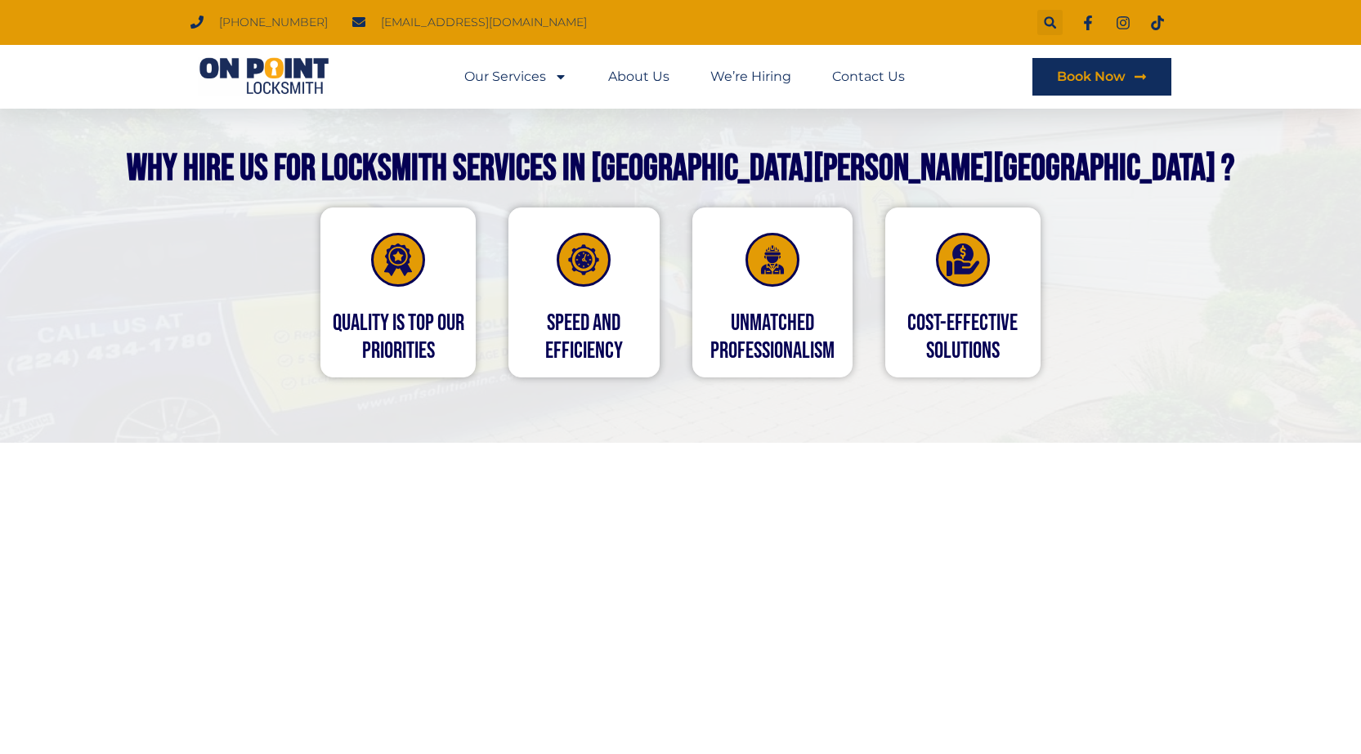
scroll to position [4086, 0]
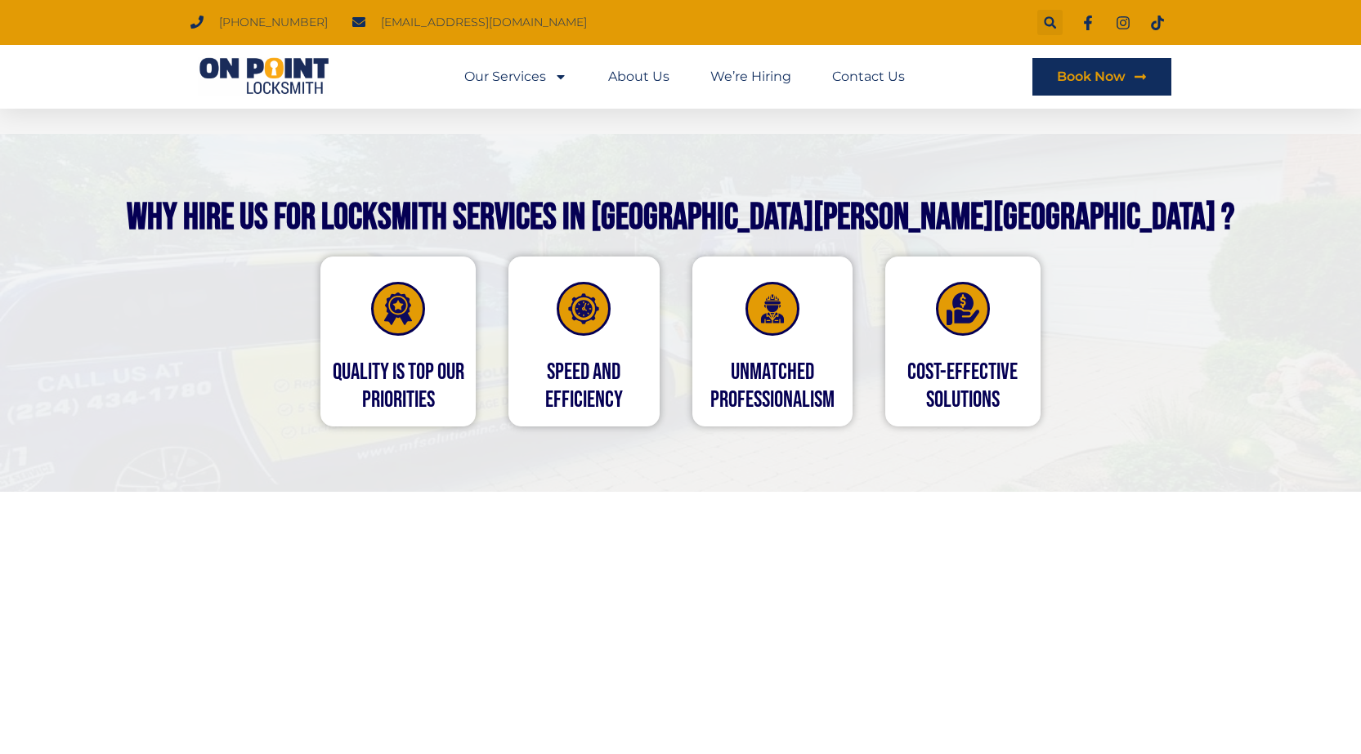
click at [957, 293] on icon at bounding box center [962, 309] width 33 height 33
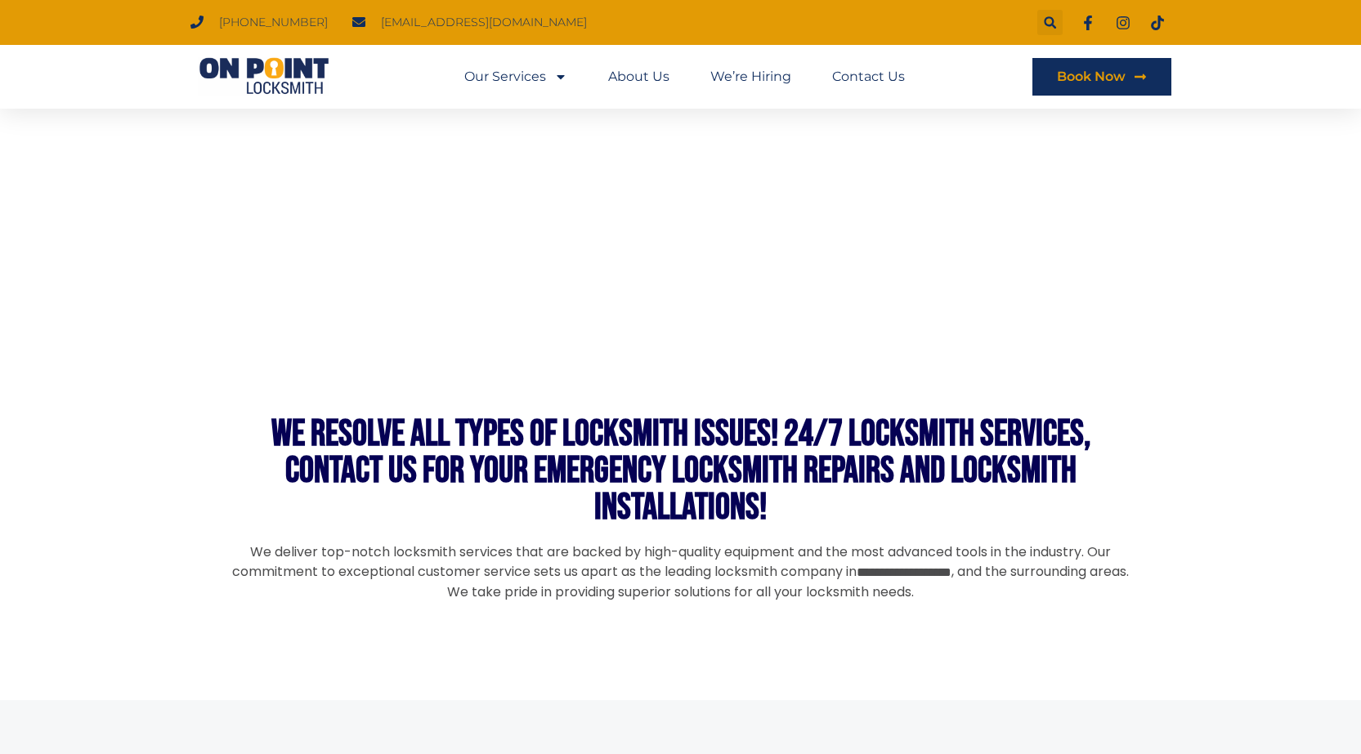
scroll to position [4821, 0]
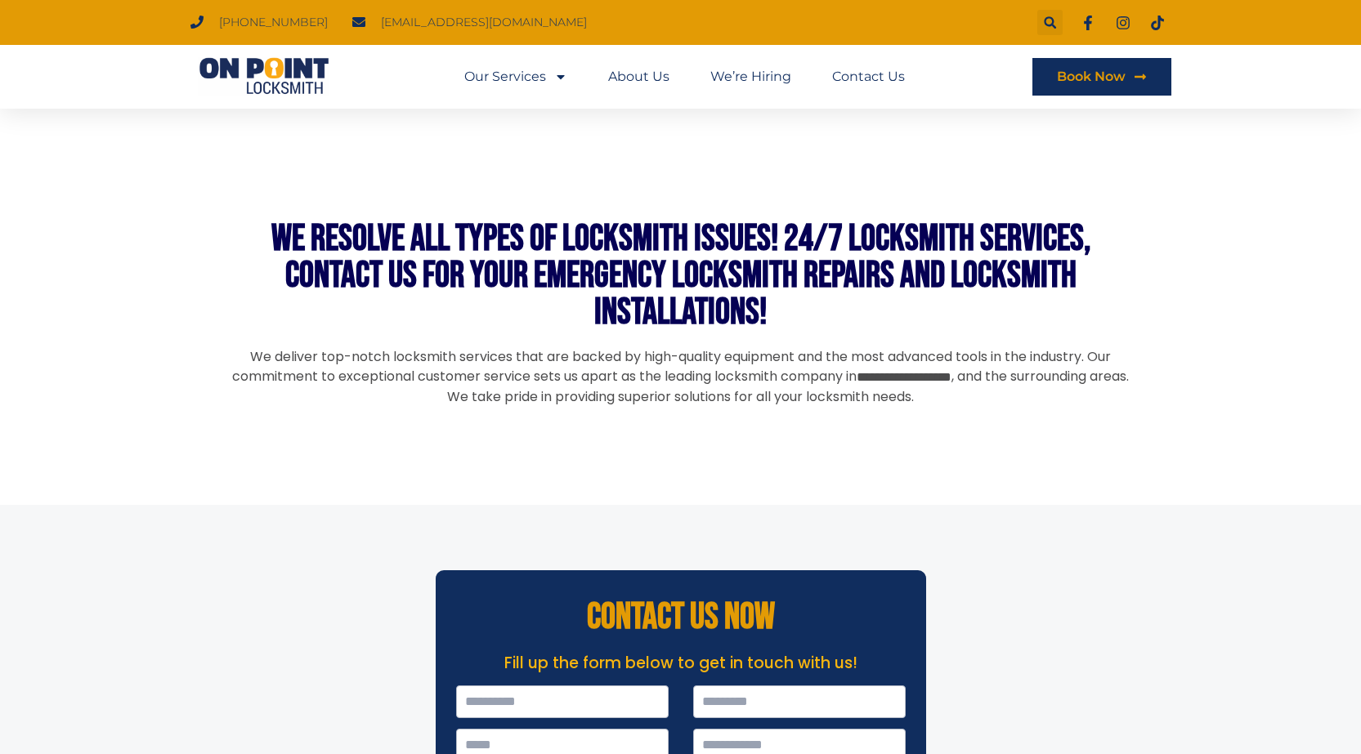
click at [1021, 347] on p "**********" at bounding box center [680, 377] width 899 height 60
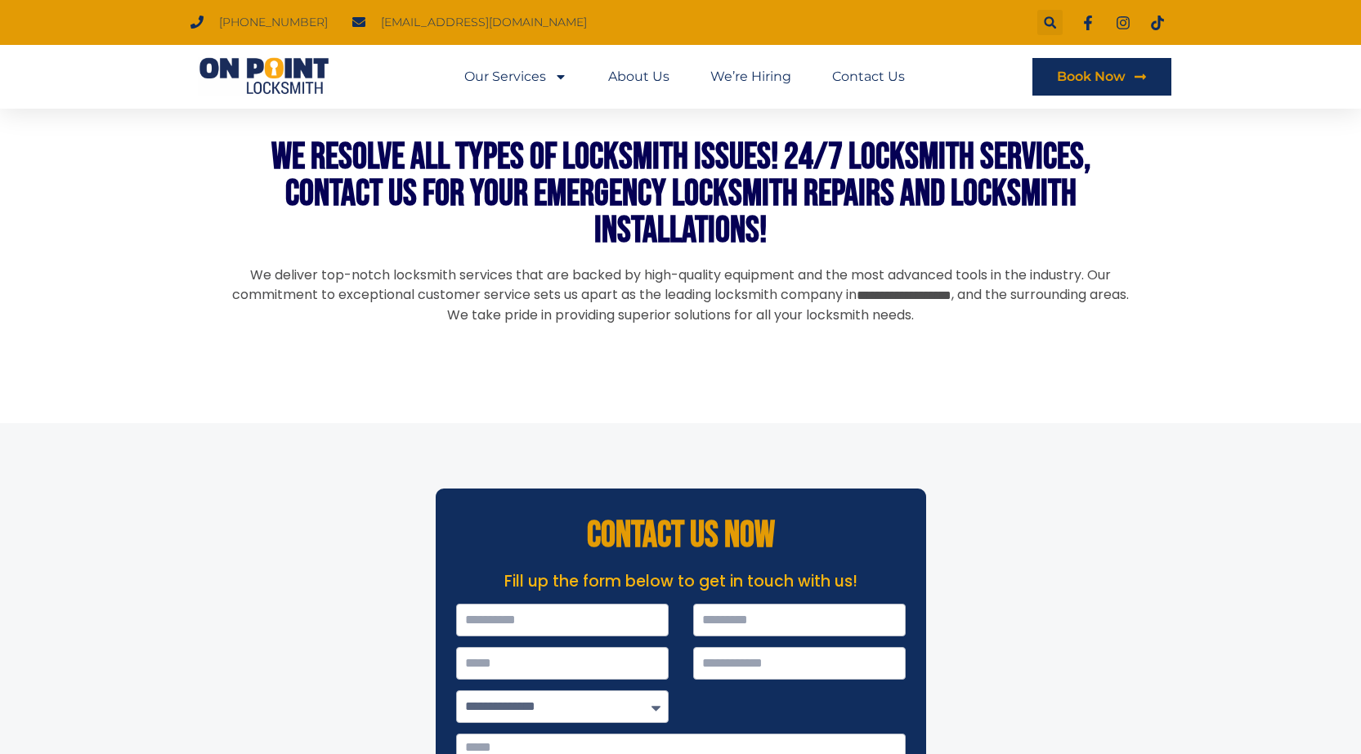
scroll to position [5359, 0]
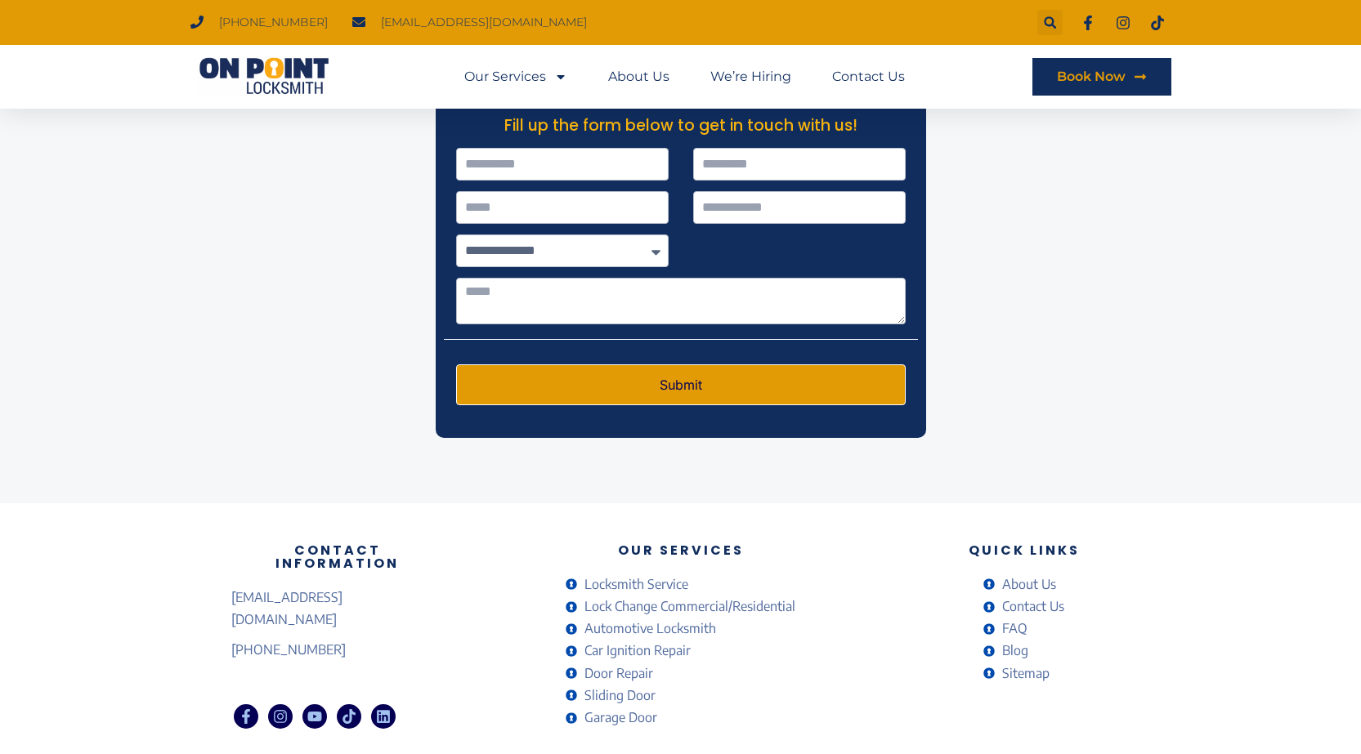
click at [1013, 618] on span "FAQ" at bounding box center [1012, 629] width 29 height 22
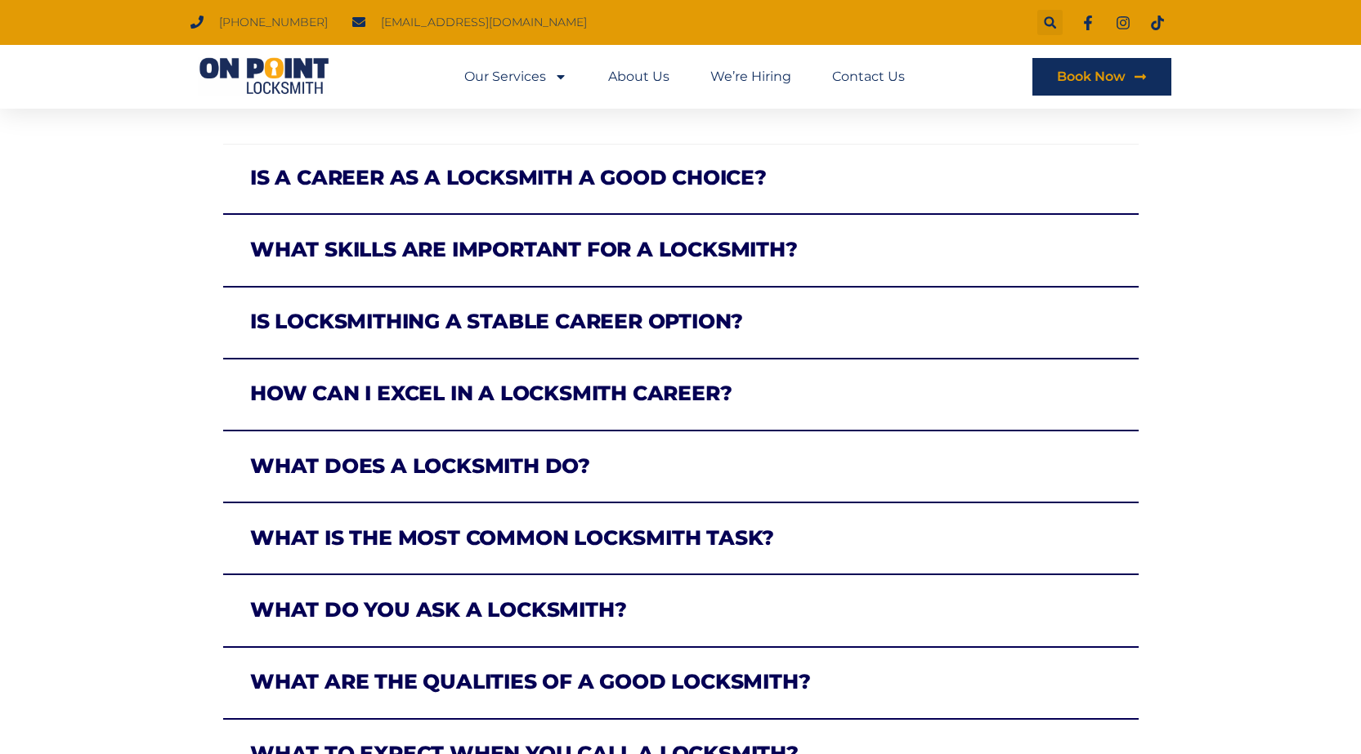
click at [728, 185] on link "Is a career as a locksmith a good choice?" at bounding box center [508, 177] width 516 height 25
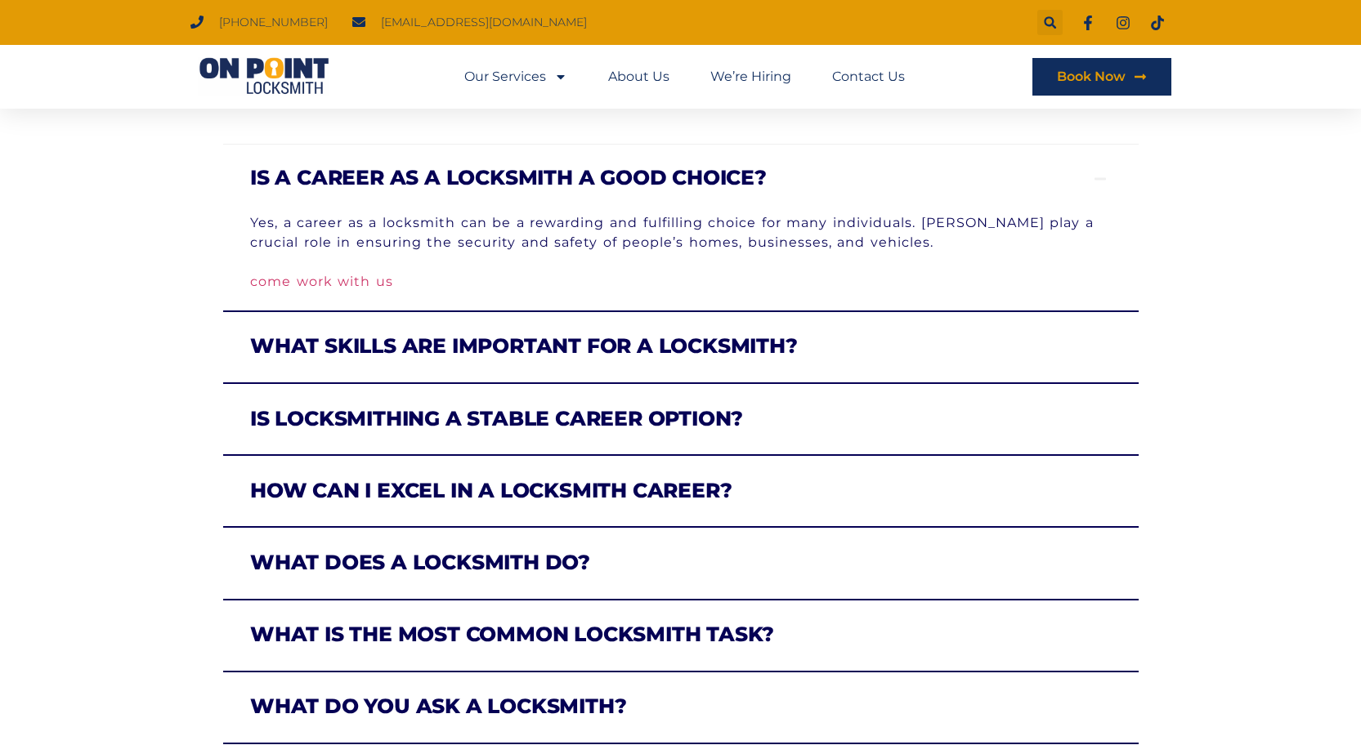
click at [717, 184] on link "Is a career as a locksmith a good choice?" at bounding box center [508, 177] width 516 height 25
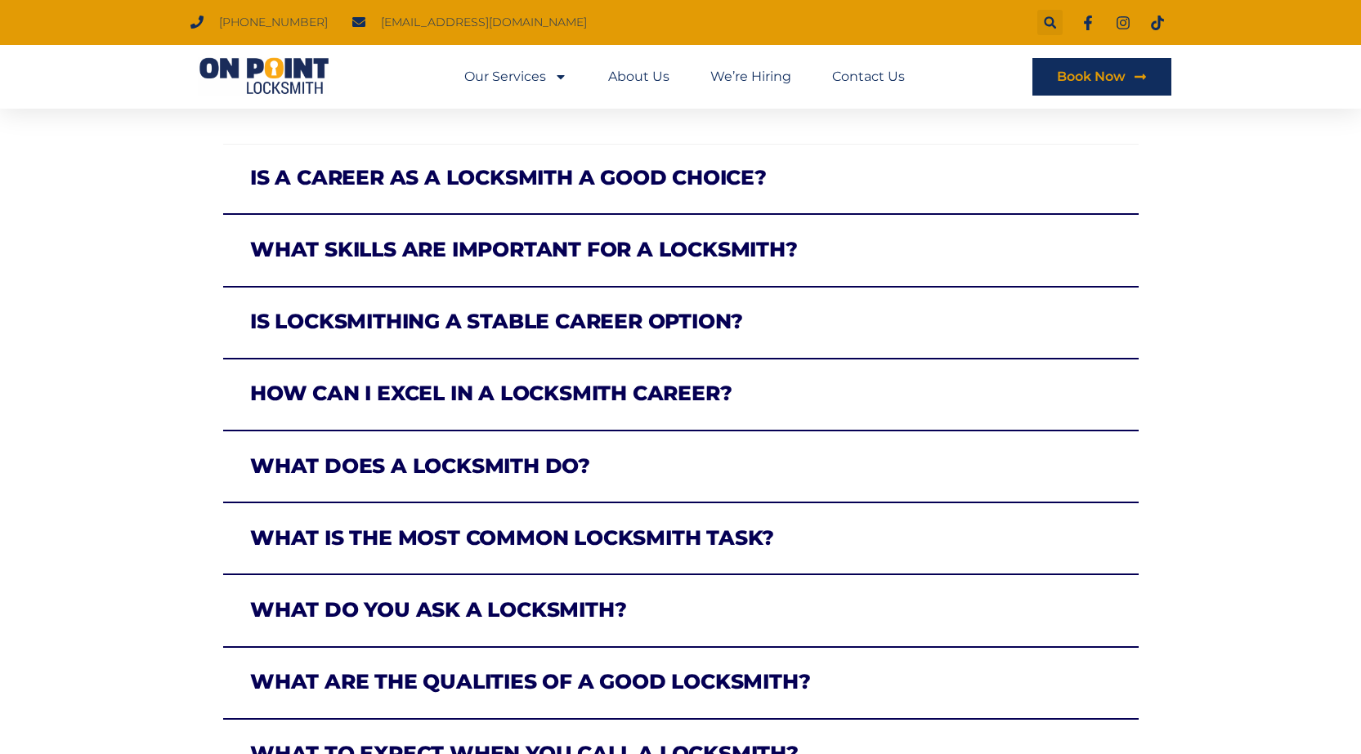
click at [716, 184] on link "Is a career as a locksmith a good choice?" at bounding box center [508, 177] width 516 height 25
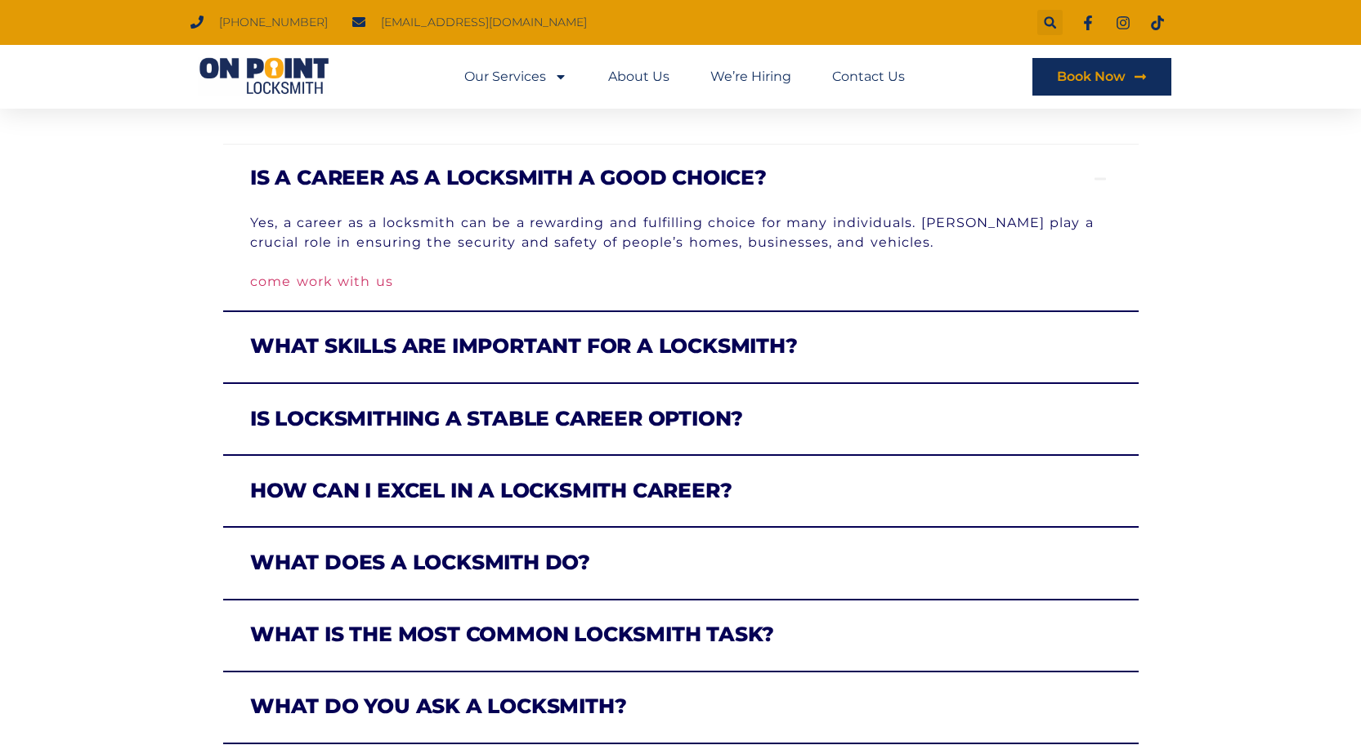
click at [716, 184] on link "Is a career as a locksmith a good choice?" at bounding box center [508, 177] width 516 height 25
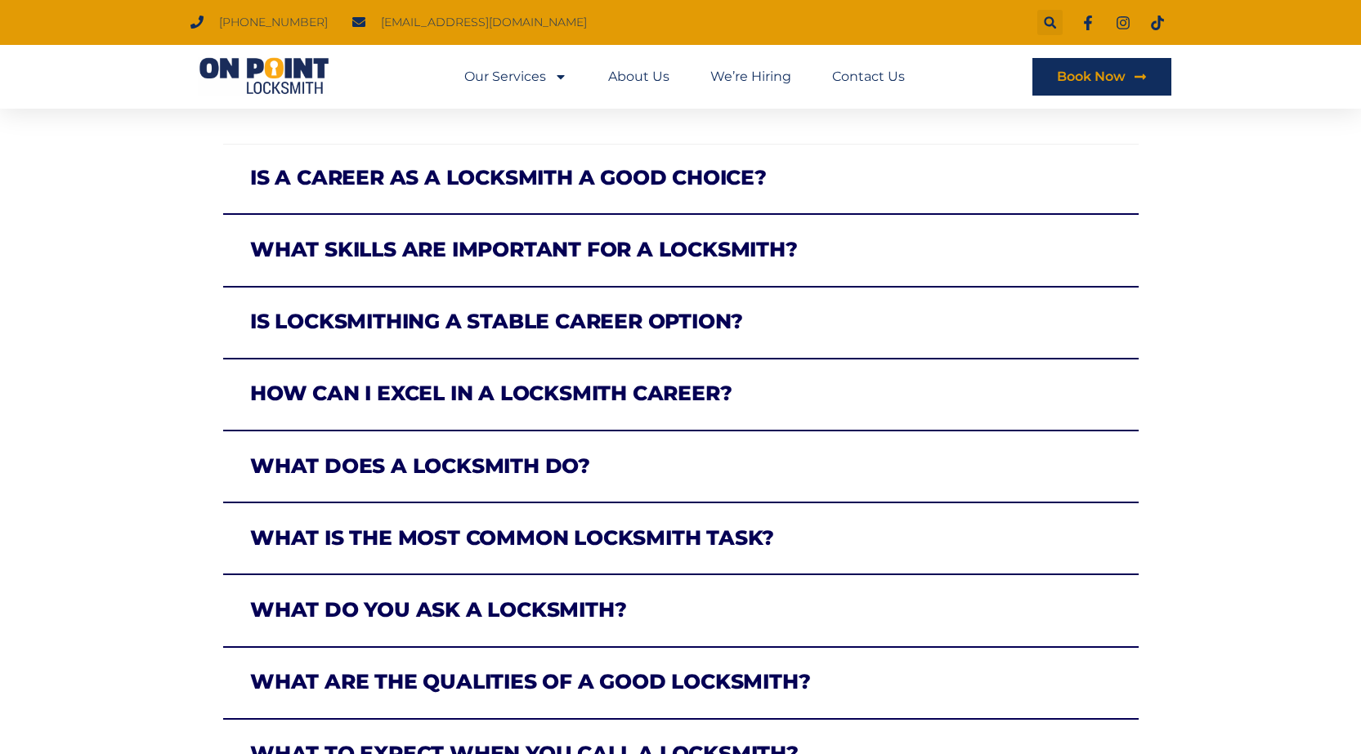
click at [623, 257] on link "What skills are important for a locksmith?" at bounding box center [523, 249] width 547 height 25
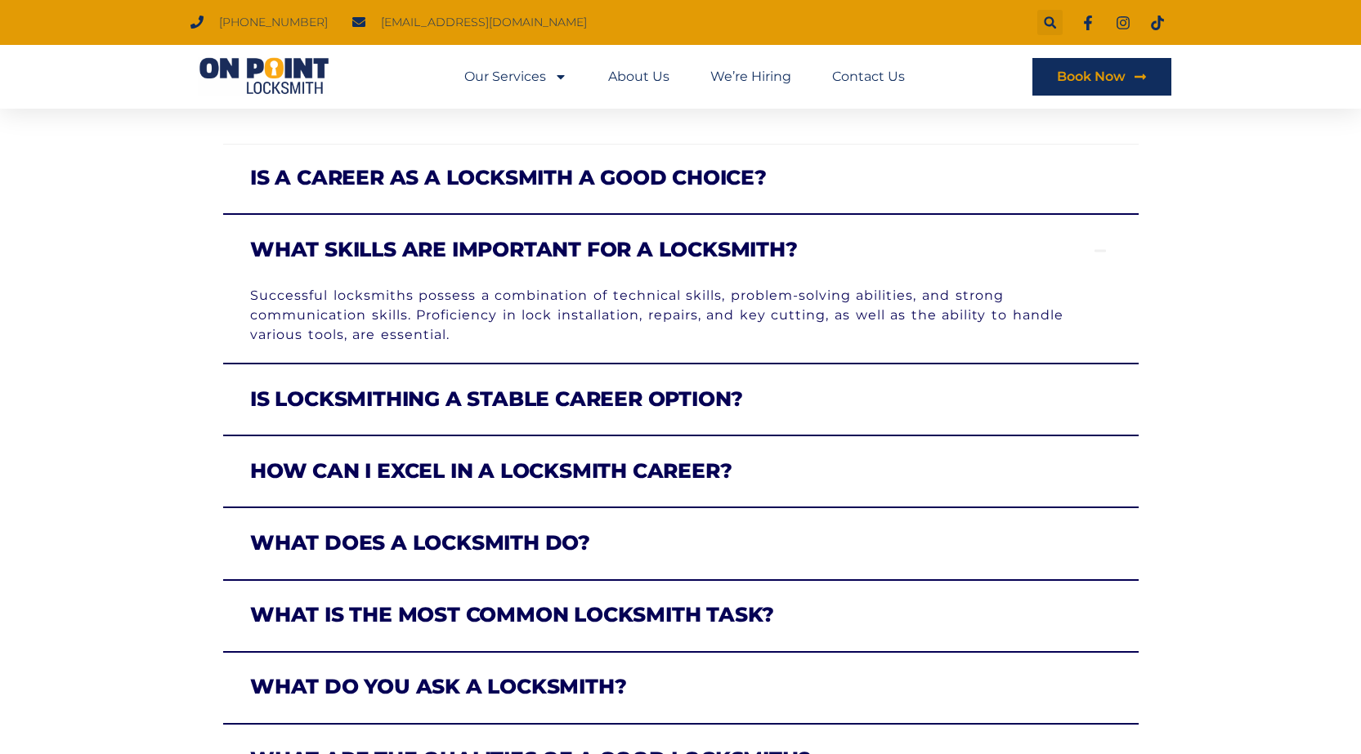
click at [623, 257] on link "What skills are important for a locksmith?" at bounding box center [523, 249] width 547 height 25
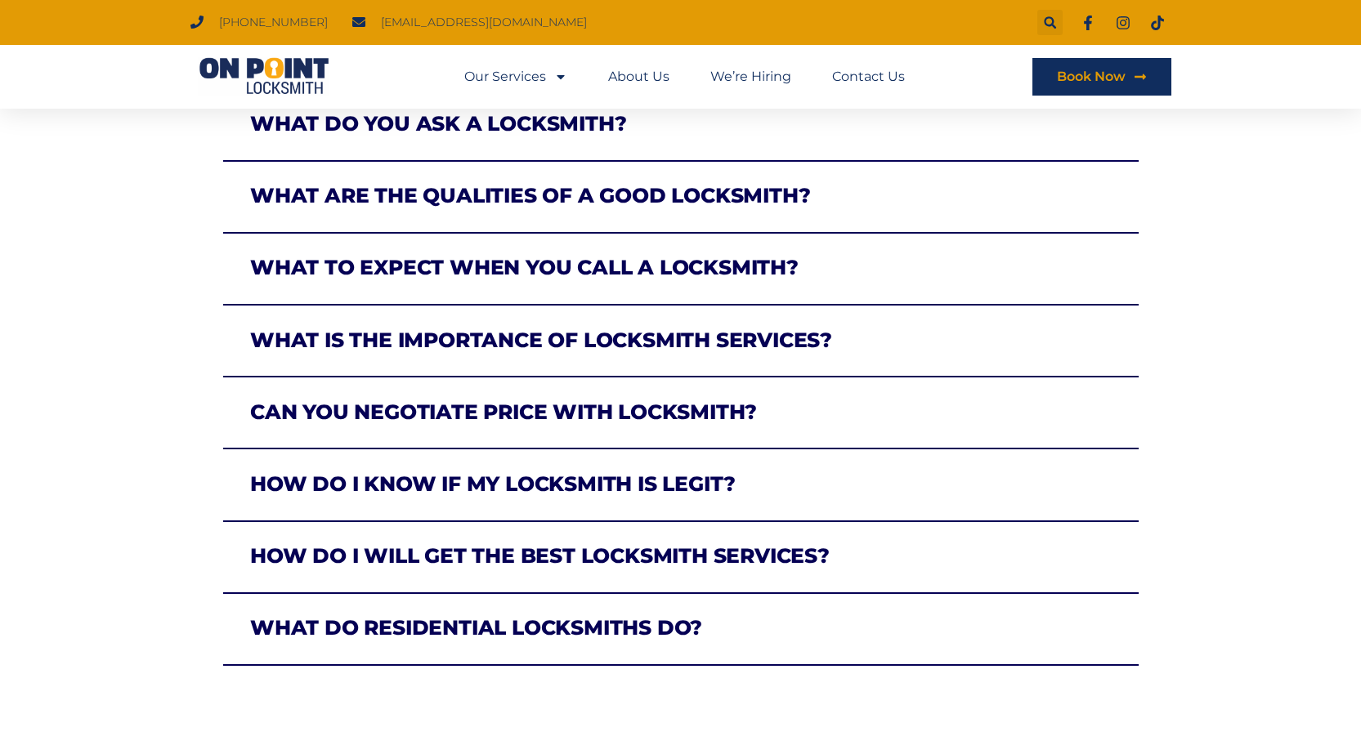
scroll to position [899, 0]
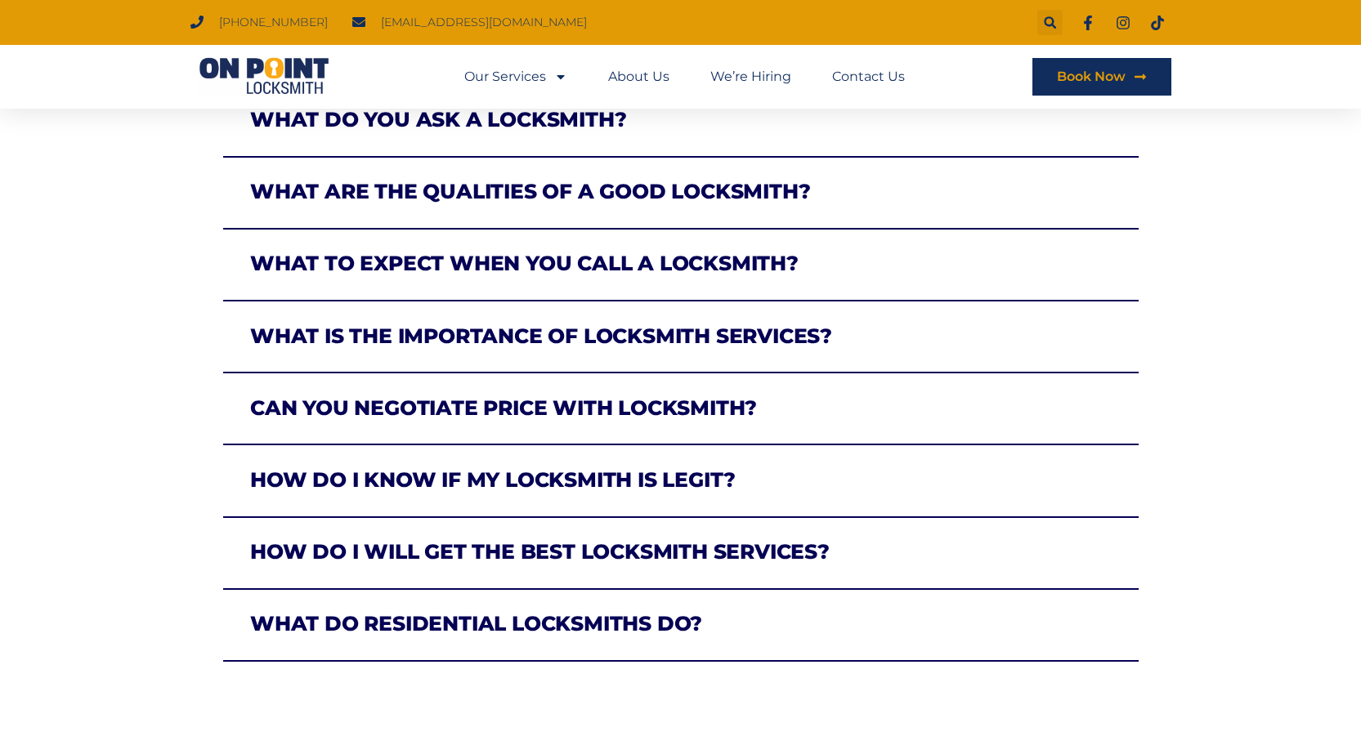
click at [598, 403] on link "Can you negotiate price with locksmith?" at bounding box center [503, 408] width 507 height 25
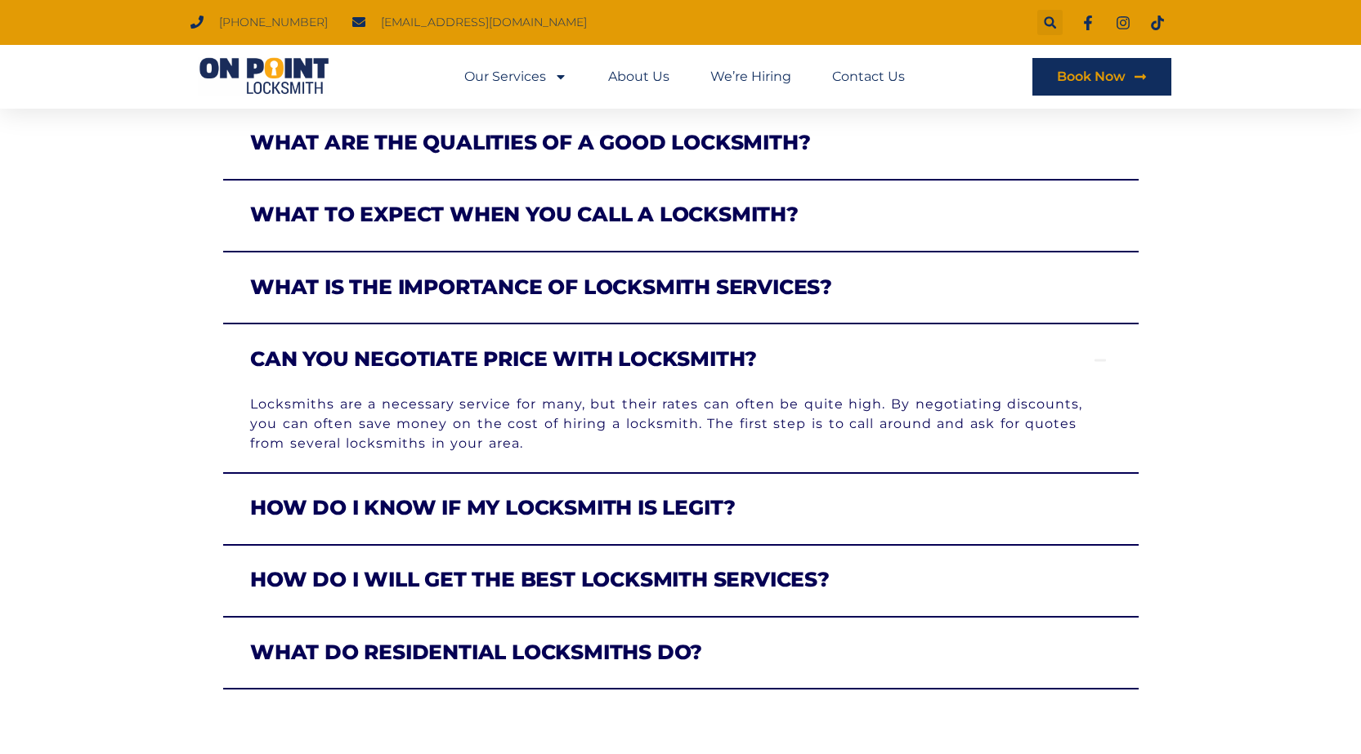
scroll to position [817, 0]
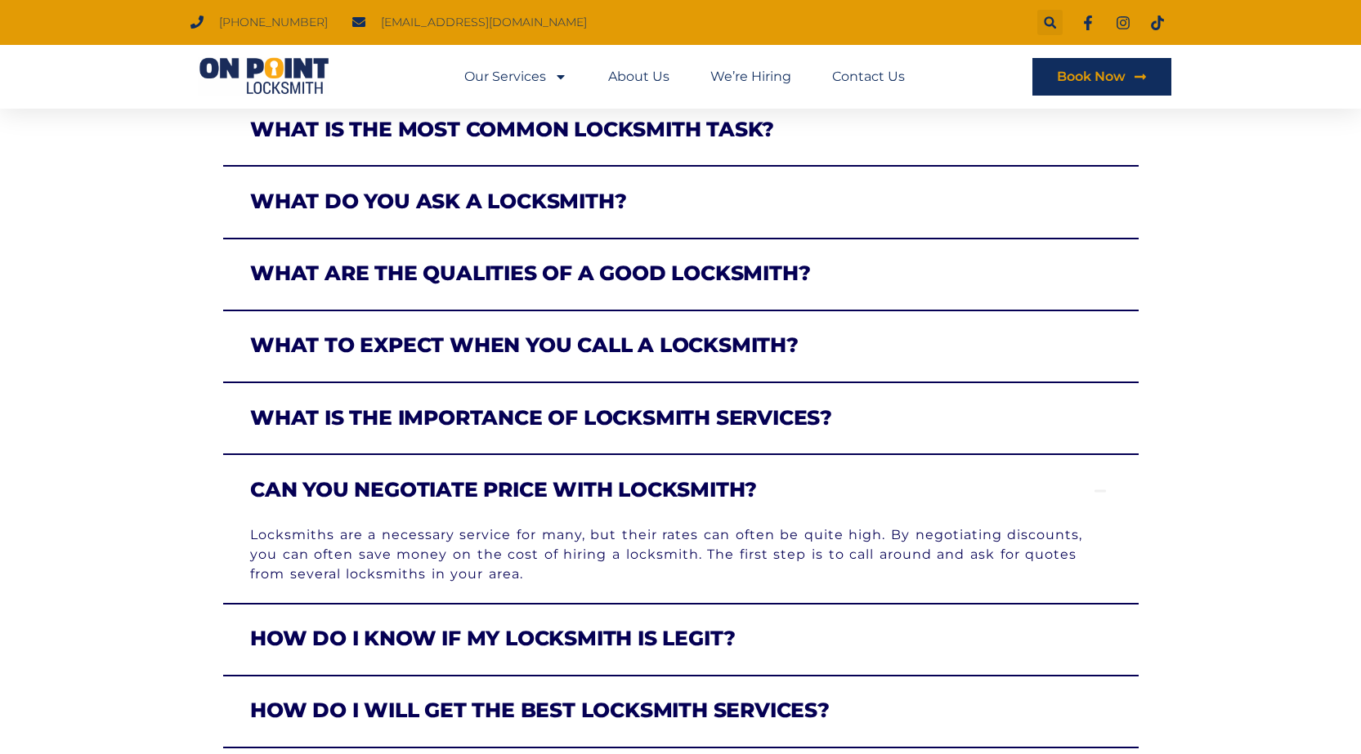
click at [523, 412] on link "What is the importance of locksmith services?" at bounding box center [541, 417] width 582 height 25
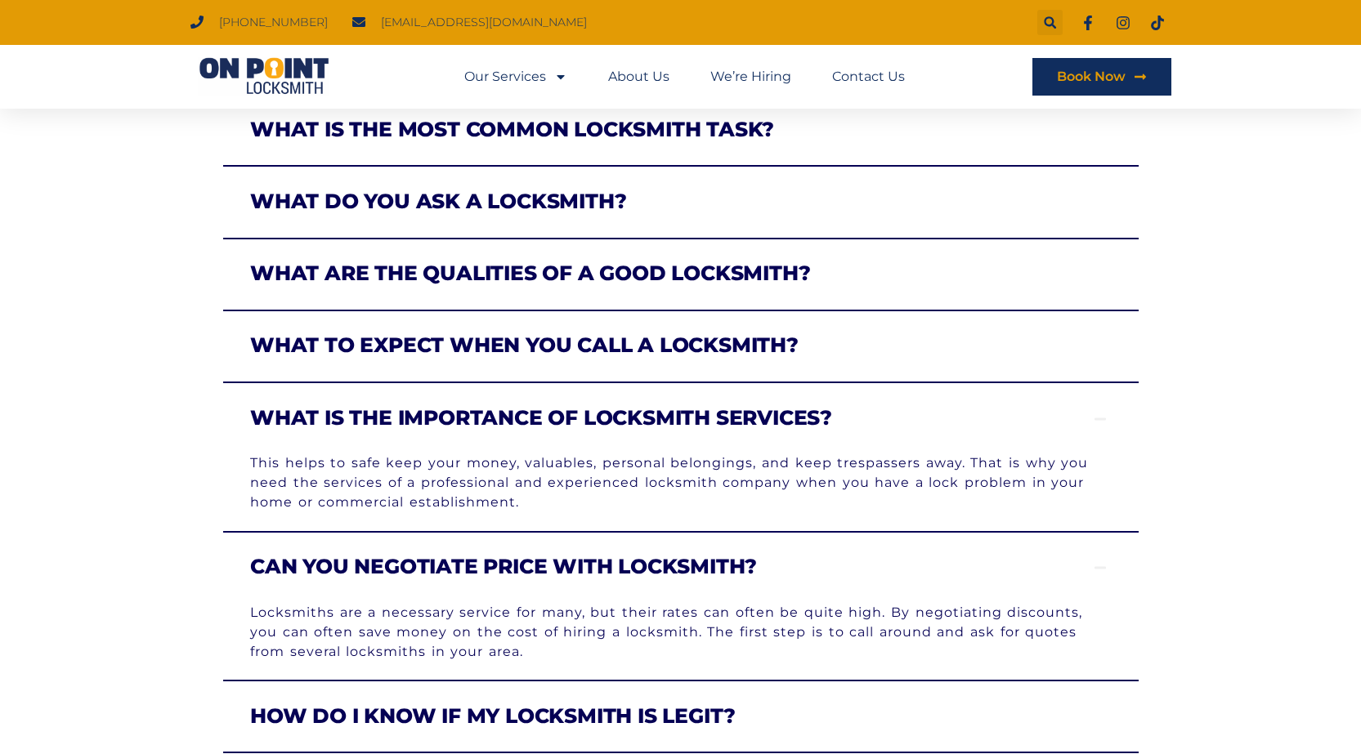
click at [530, 359] on div "What to expect when you call a locksmith?" at bounding box center [680, 348] width 915 height 70
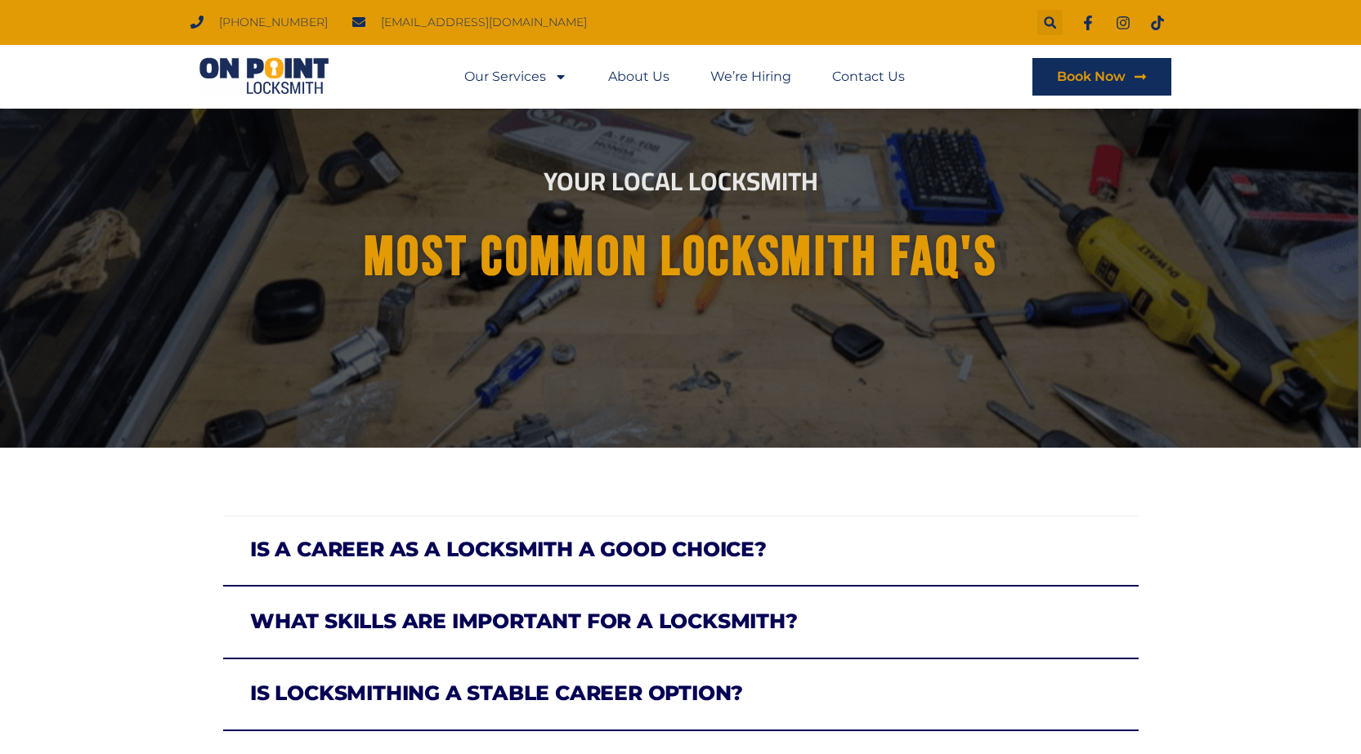
scroll to position [0, 0]
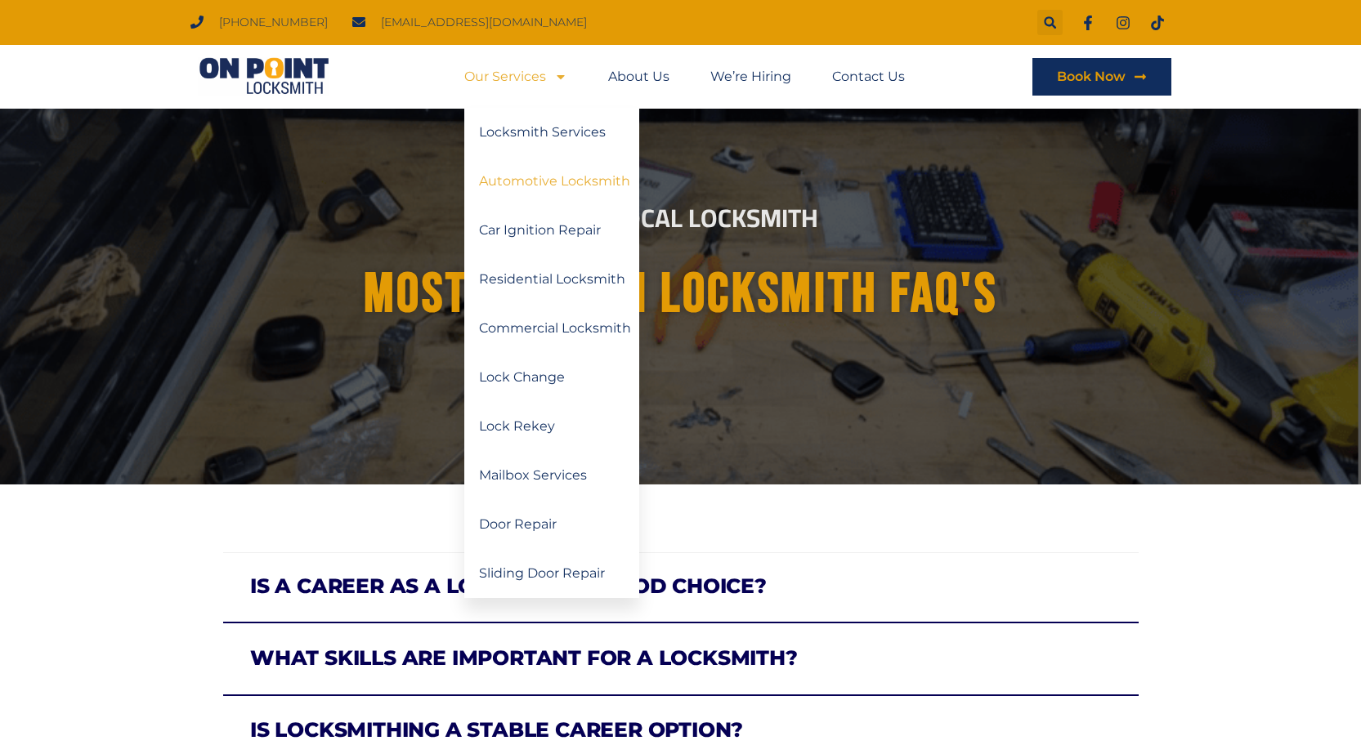
click at [549, 187] on link "Automotive Locksmith" at bounding box center [551, 181] width 175 height 49
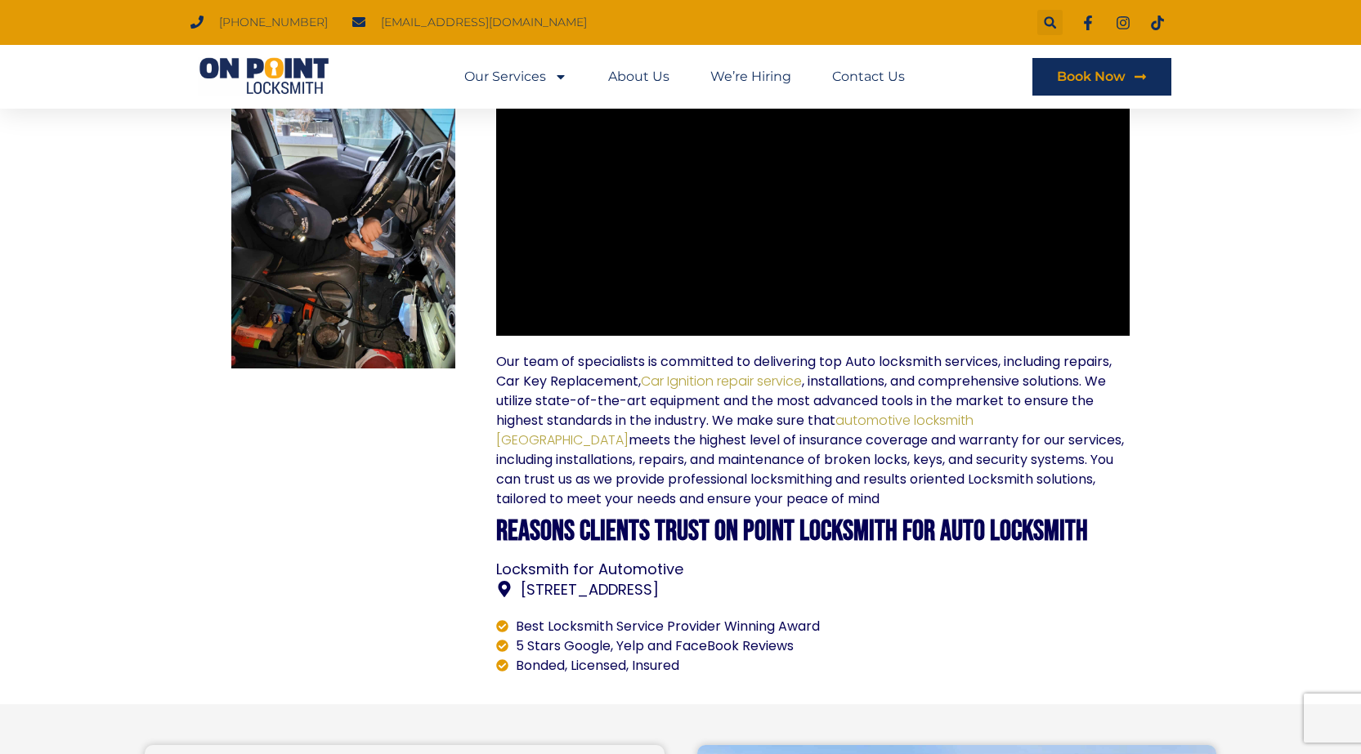
scroll to position [981, 0]
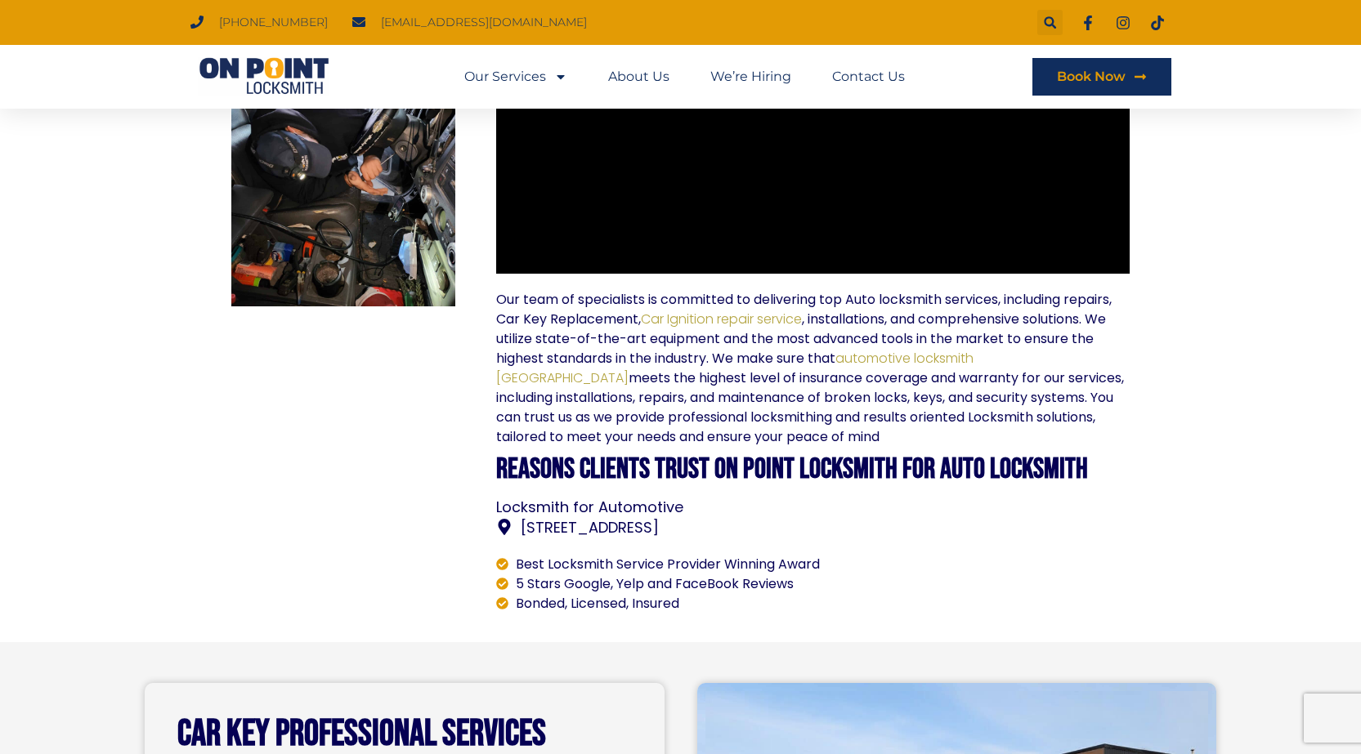
click at [569, 516] on span "[STREET_ADDRESS]" at bounding box center [587, 527] width 142 height 22
click at [530, 516] on span "[STREET_ADDRESS]" at bounding box center [587, 527] width 142 height 22
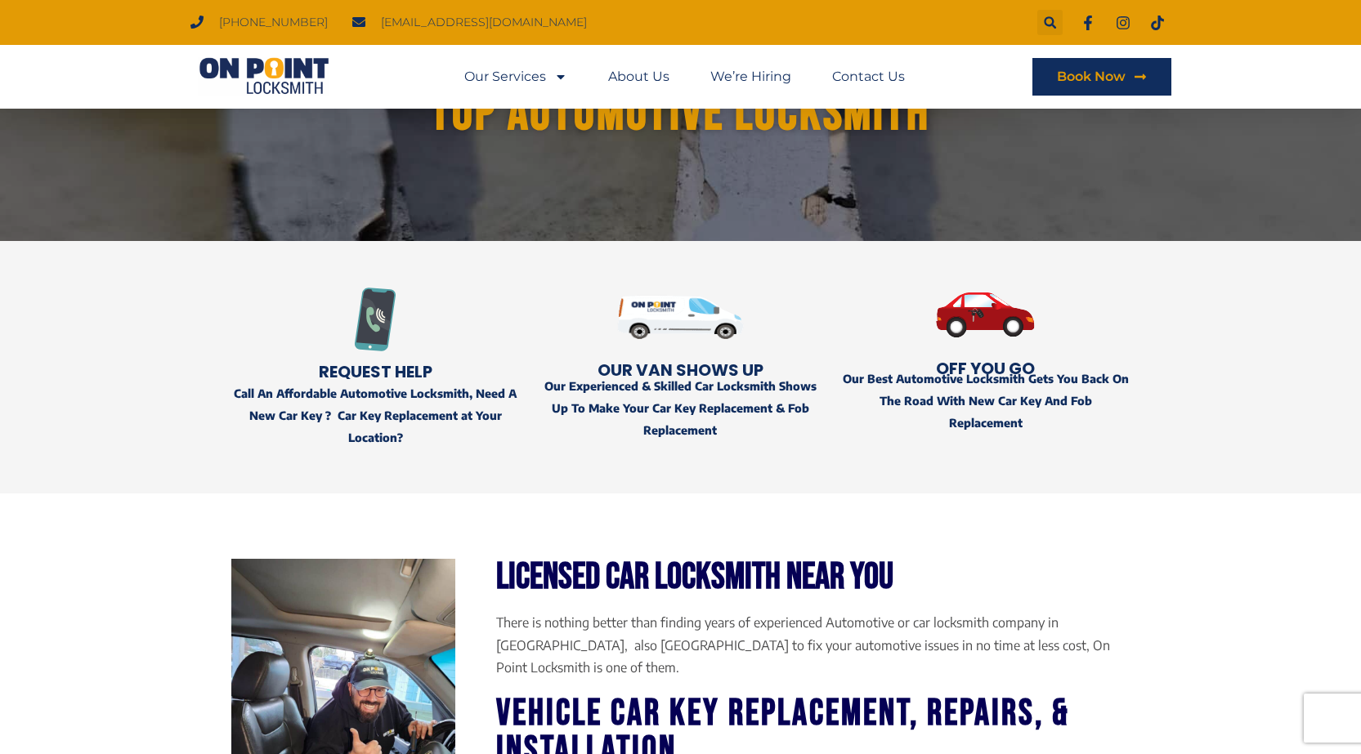
scroll to position [0, 0]
